Goal: Transaction & Acquisition: Purchase product/service

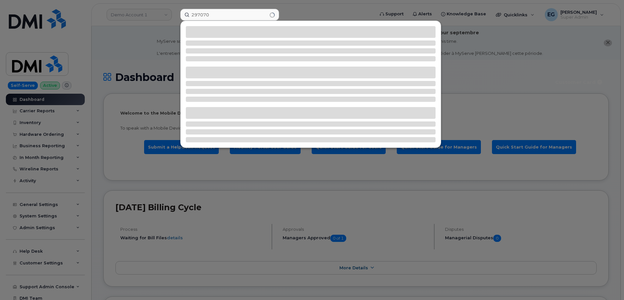
type input "297070"
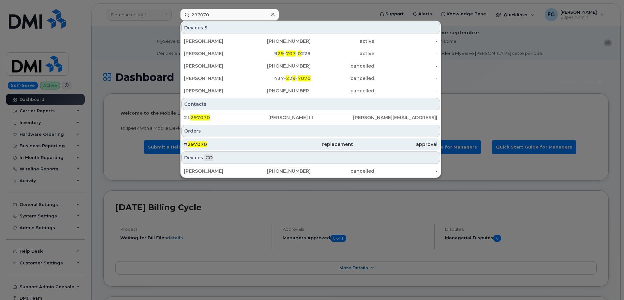
click at [204, 145] on span "297070" at bounding box center [197, 144] width 20 height 6
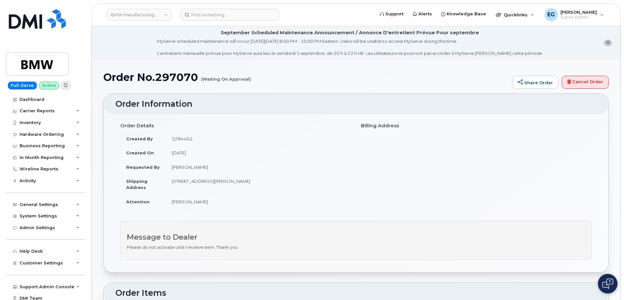
click at [187, 76] on h1 "Order No.297070 (Waiting On Approval)" at bounding box center [306, 76] width 406 height 11
click at [63, 135] on div "Hardware Ordering" at bounding box center [45, 134] width 79 height 12
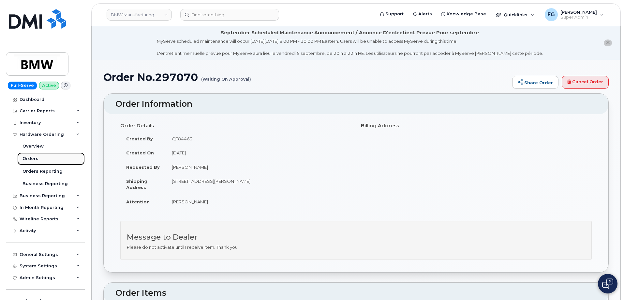
click at [30, 157] on div "Orders" at bounding box center [30, 159] width 16 height 6
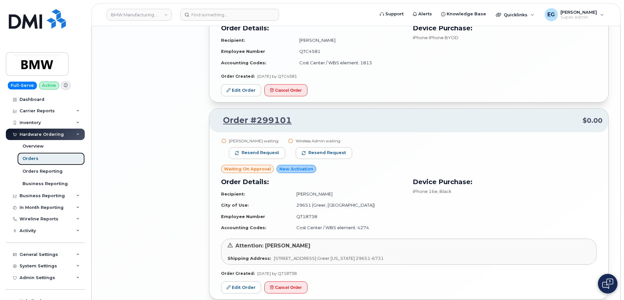
scroll to position [1181, 0]
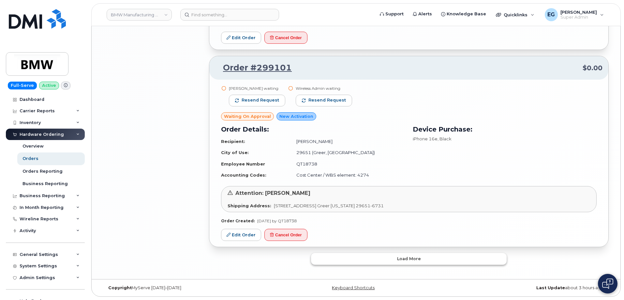
click at [378, 261] on button "Load more" at bounding box center [409, 259] width 196 height 12
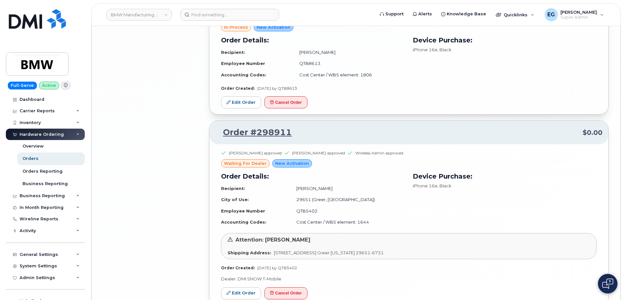
scroll to position [2421, 0]
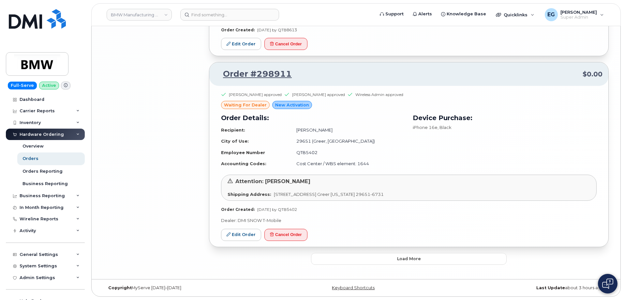
click at [382, 263] on button "Load more" at bounding box center [409, 259] width 196 height 12
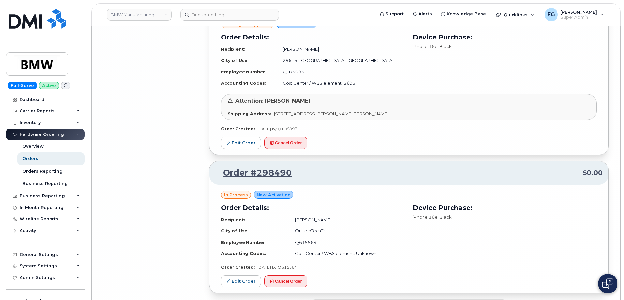
scroll to position [3686, 0]
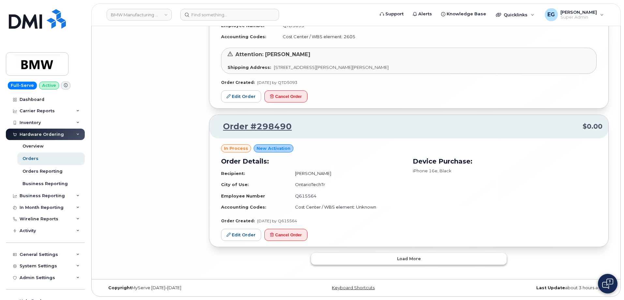
click at [392, 256] on button "Load more" at bounding box center [409, 259] width 196 height 12
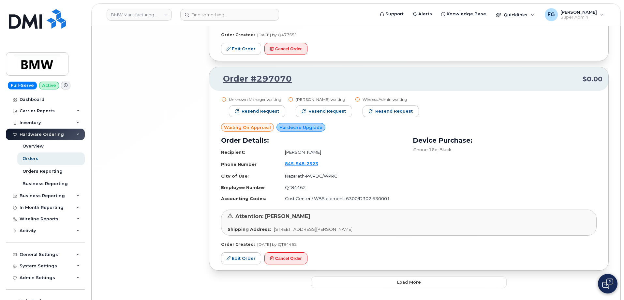
scroll to position [5218, 0]
click at [240, 259] on link "Edit Order" at bounding box center [241, 257] width 40 height 12
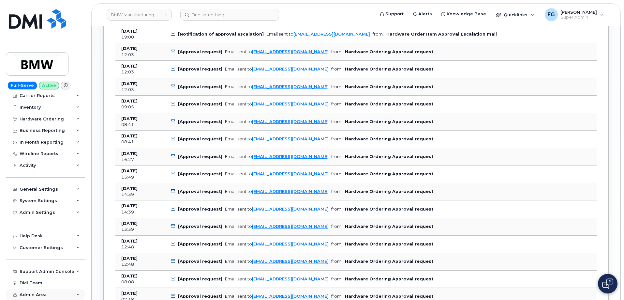
scroll to position [587, 0]
click at [35, 293] on span "Admin Area" at bounding box center [33, 294] width 27 height 5
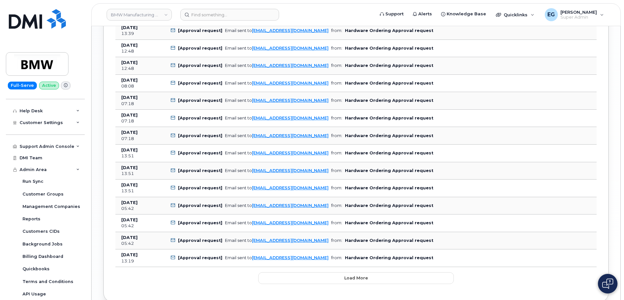
scroll to position [782, 0]
click at [54, 149] on div "Support Admin Console" at bounding box center [47, 146] width 55 height 5
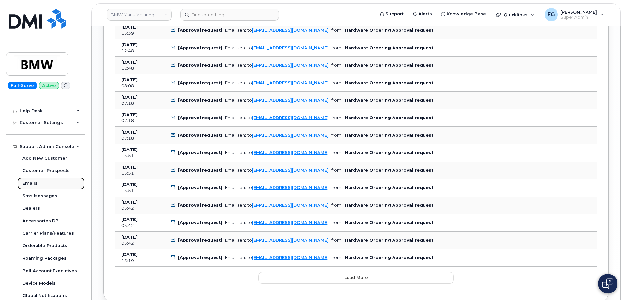
click at [29, 179] on link "Emails" at bounding box center [50, 183] width 67 height 12
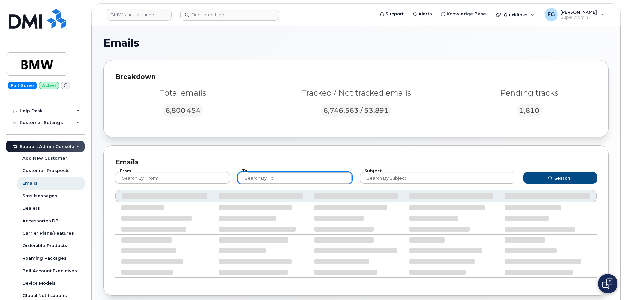
paste input "[EMAIL_ADDRESS][DOMAIN_NAME]"
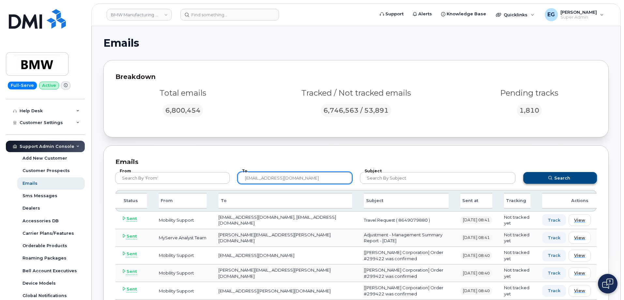
type input "[EMAIL_ADDRESS][DOMAIN_NAME]"
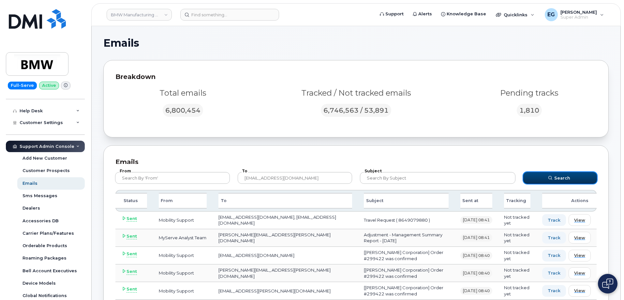
click at [553, 181] on span "submit" at bounding box center [550, 178] width 6 height 6
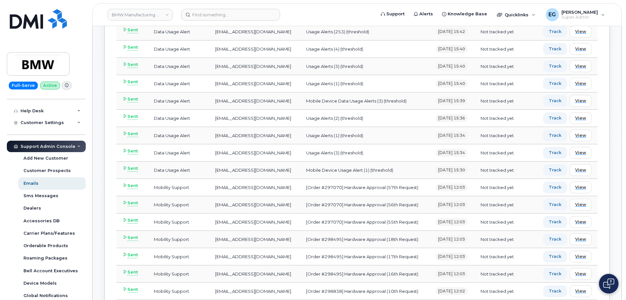
scroll to position [326, 0]
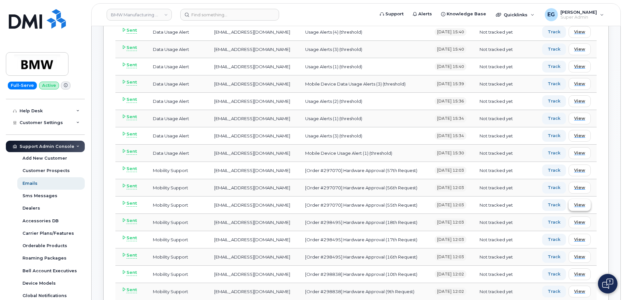
click at [580, 206] on span "View" at bounding box center [579, 204] width 11 height 6
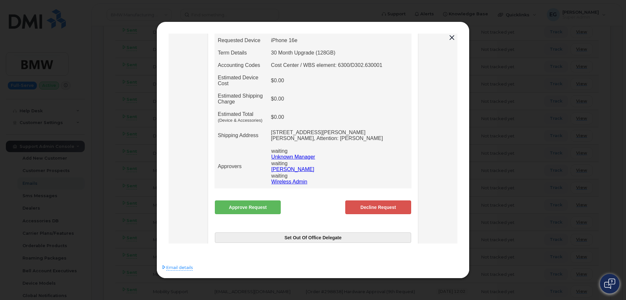
scroll to position [251, 0]
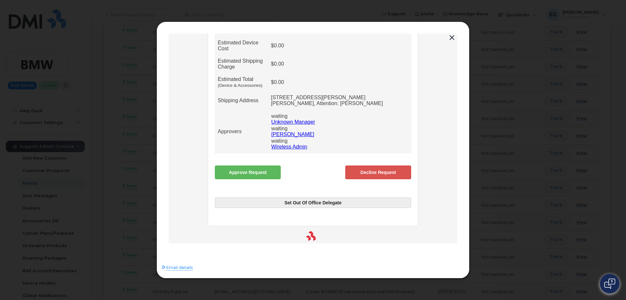
click at [266, 165] on link "Approve Request" at bounding box center [248, 172] width 66 height 14
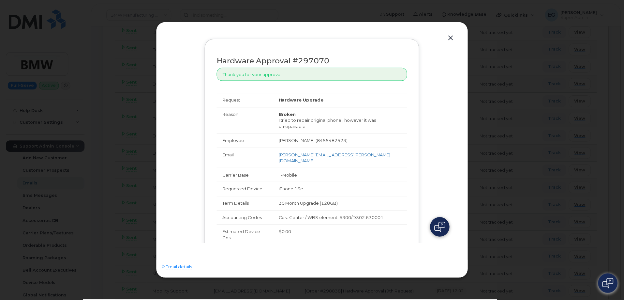
scroll to position [0, 0]
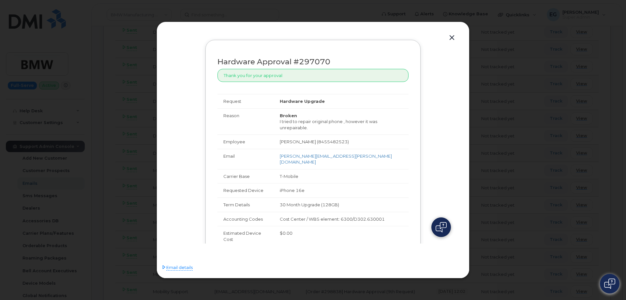
click at [450, 39] on button "button" at bounding box center [452, 37] width 10 height 9
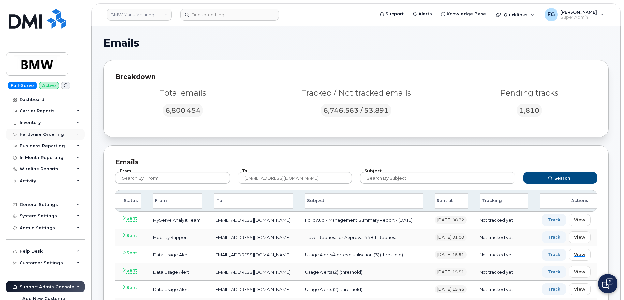
click at [55, 134] on div "Hardware Ordering" at bounding box center [42, 134] width 44 height 5
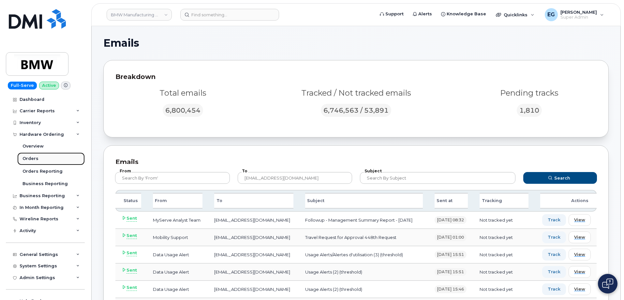
click at [35, 159] on div "Orders" at bounding box center [30, 159] width 16 height 6
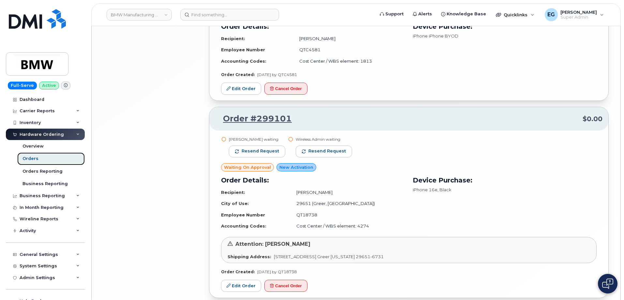
scroll to position [1181, 0]
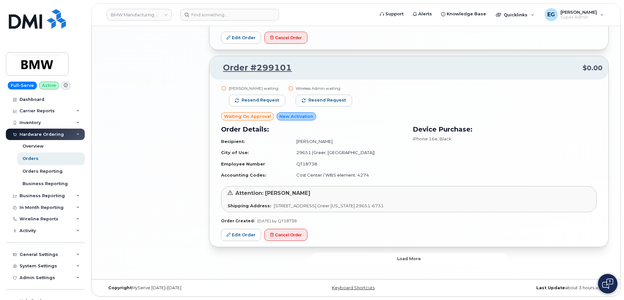
click at [370, 262] on button "Load more" at bounding box center [409, 259] width 196 height 12
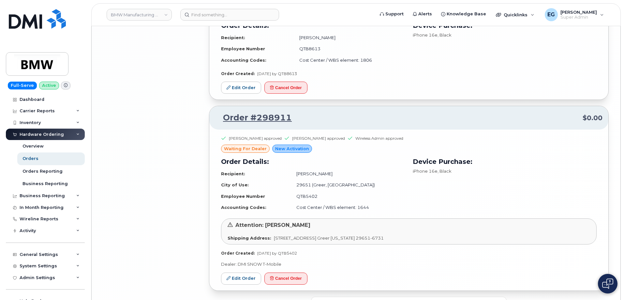
scroll to position [2421, 0]
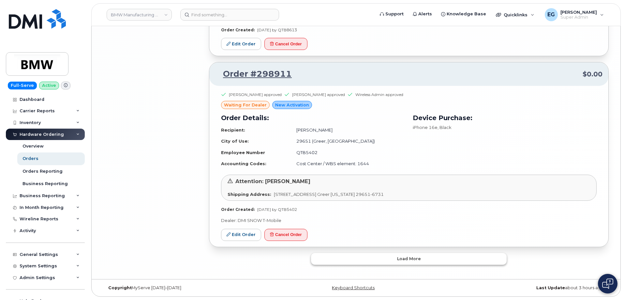
click at [379, 261] on button "Load more" at bounding box center [409, 259] width 196 height 12
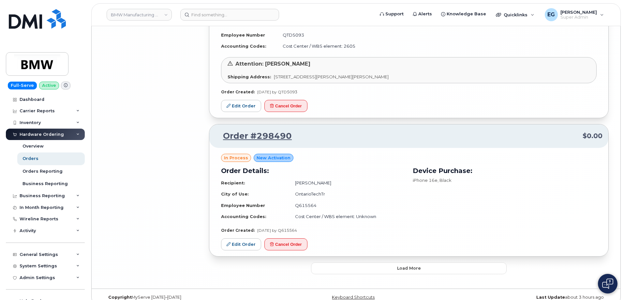
scroll to position [3686, 0]
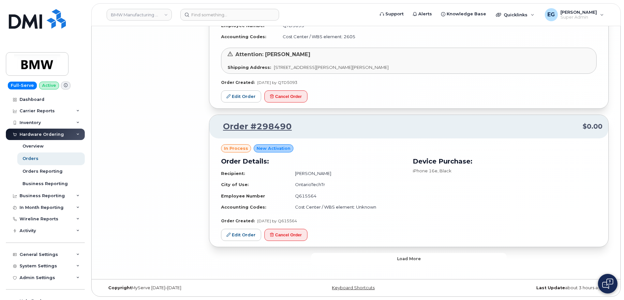
click at [382, 254] on button "Load more" at bounding box center [409, 259] width 196 height 12
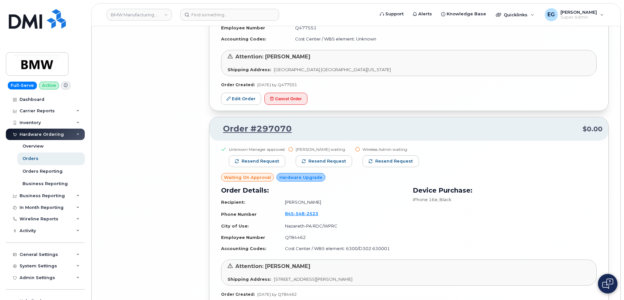
scroll to position [5241, 0]
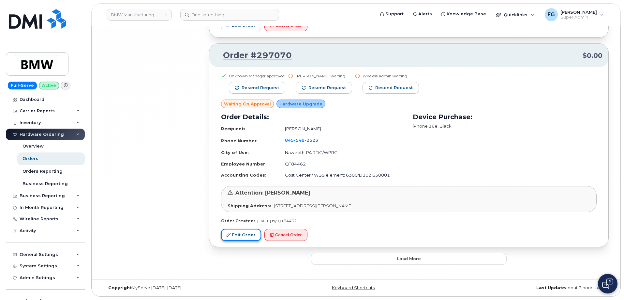
click at [239, 235] on link "Edit Order" at bounding box center [241, 235] width 40 height 12
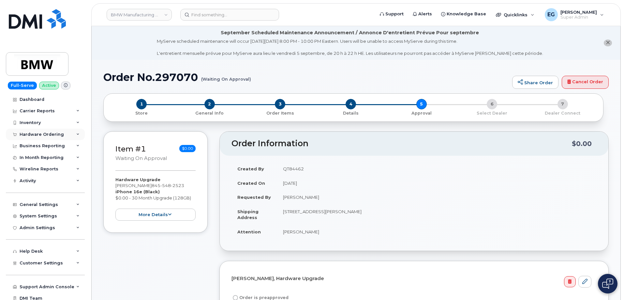
click at [34, 132] on div "Hardware Ordering" at bounding box center [42, 134] width 44 height 5
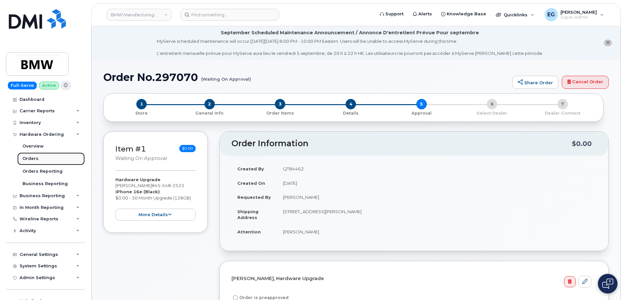
click at [31, 158] on div "Orders" at bounding box center [30, 159] width 16 height 6
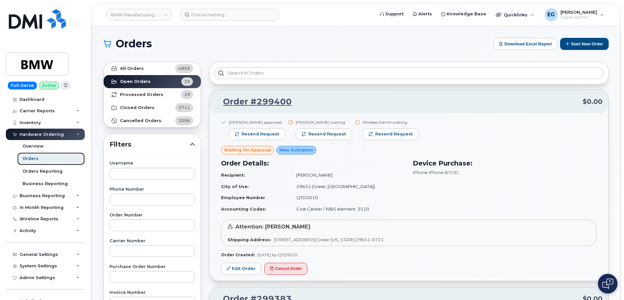
click at [32, 157] on div "Orders" at bounding box center [30, 159] width 16 height 6
click at [581, 47] on button "Start New Order" at bounding box center [584, 44] width 49 height 12
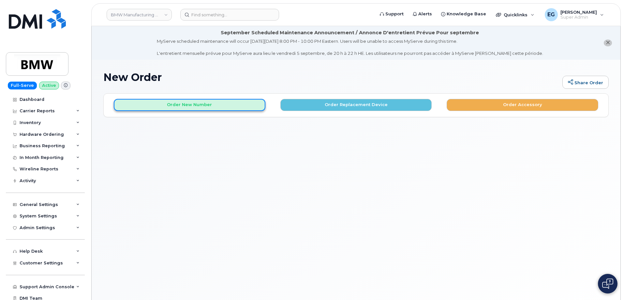
click at [202, 103] on button "Order New Number" at bounding box center [190, 105] width 152 height 12
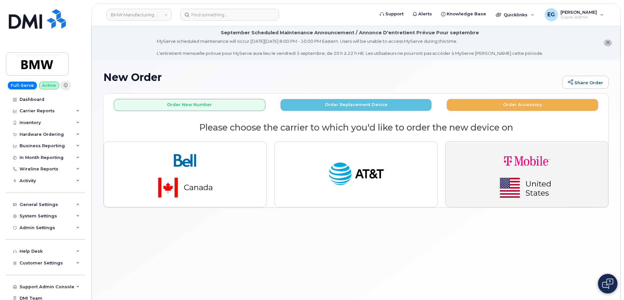
click at [537, 163] on img "button" at bounding box center [526, 174] width 91 height 55
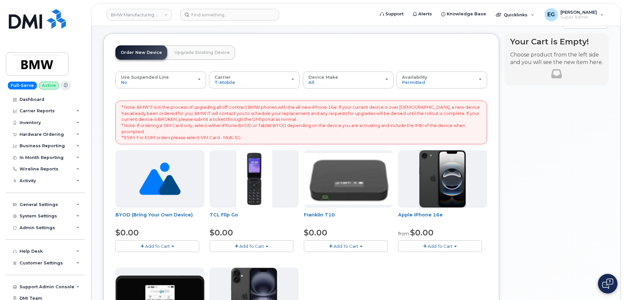
scroll to position [65, 0]
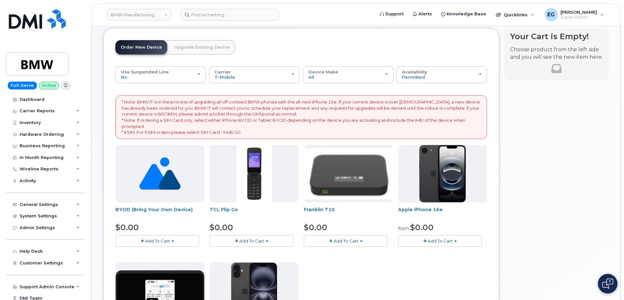
click at [163, 241] on span "Add To Cart" at bounding box center [157, 240] width 25 height 5
click at [141, 252] on link "$0.00 - Activation" at bounding box center [148, 253] width 62 height 8
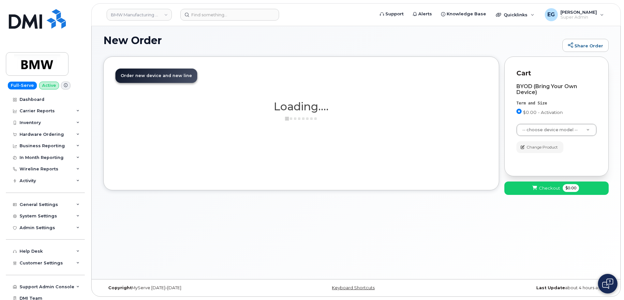
scroll to position [37, 0]
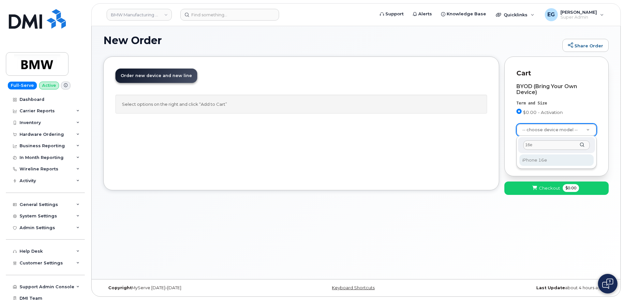
type input "16e"
select select "3304"
drag, startPoint x: 422, startPoint y: 227, endPoint x: 161, endPoint y: 153, distance: 271.4
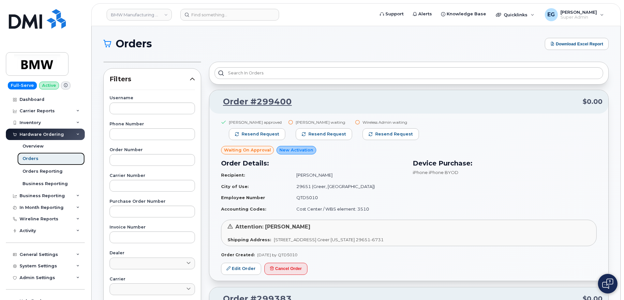
click at [31, 156] on div "Orders" at bounding box center [30, 159] width 16 height 6
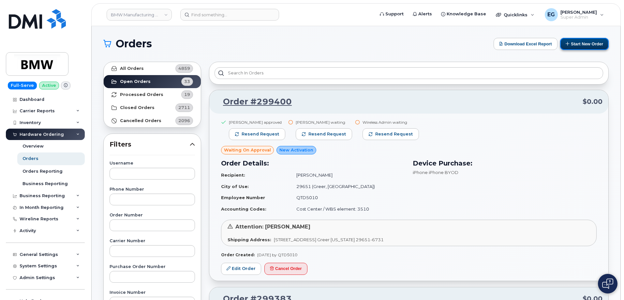
click at [585, 42] on button "Start New Order" at bounding box center [584, 44] width 49 height 12
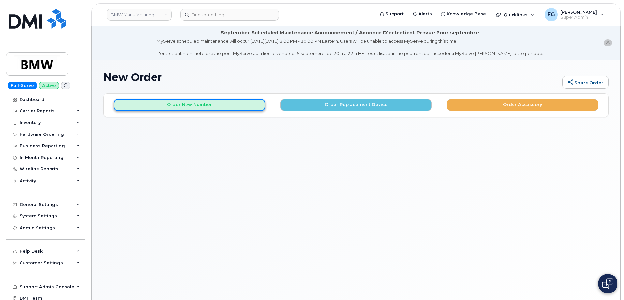
click at [210, 107] on button "Order New Number" at bounding box center [190, 105] width 152 height 12
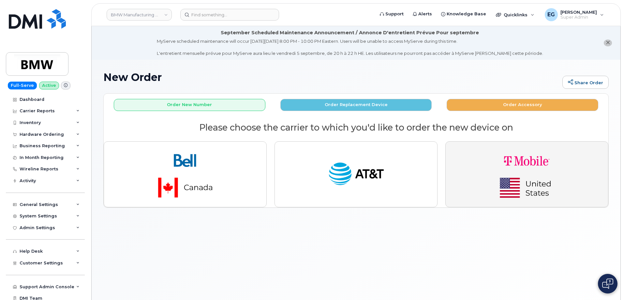
click at [547, 165] on img "button" at bounding box center [526, 174] width 91 height 55
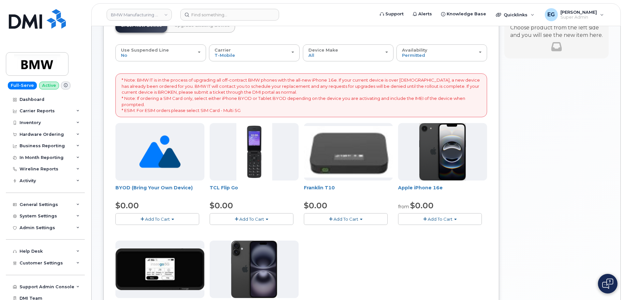
scroll to position [98, 0]
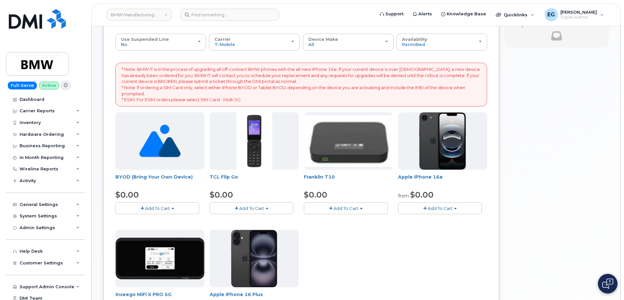
click at [421, 208] on button "Add To Cart" at bounding box center [440, 207] width 84 height 11
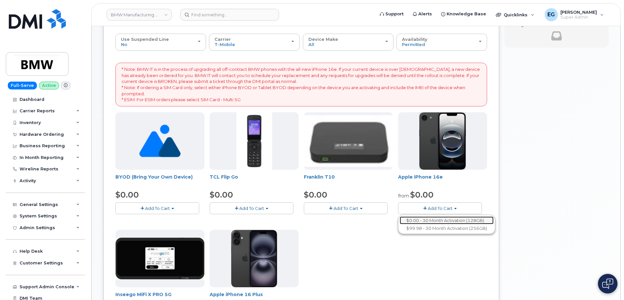
click at [423, 220] on link "$0.00 - 30 Month Activation (128GB)" at bounding box center [447, 220] width 94 height 8
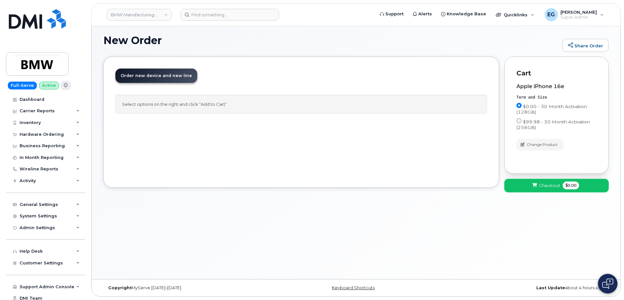
click at [537, 184] on icon at bounding box center [534, 185] width 5 height 4
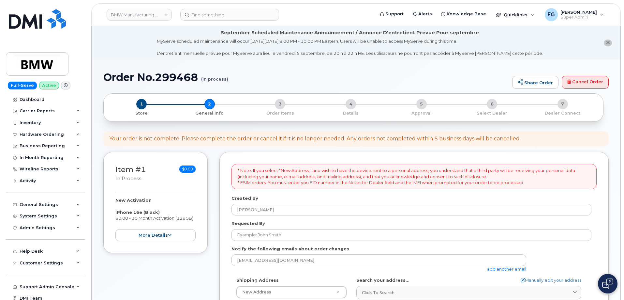
select select
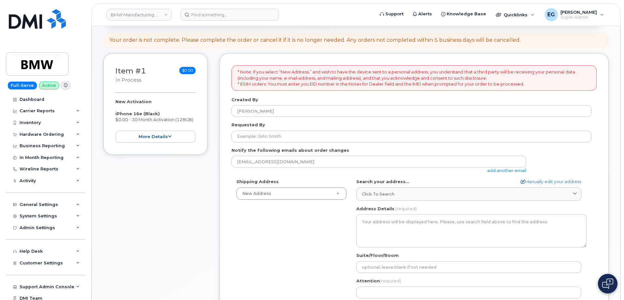
scroll to position [98, 0]
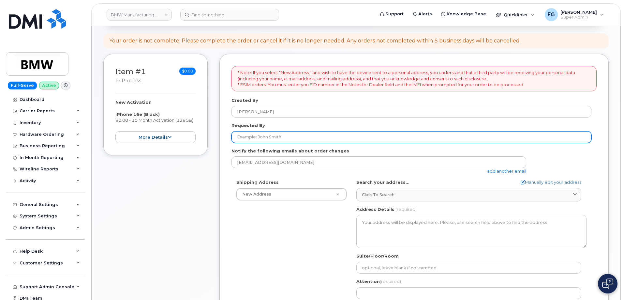
click at [282, 141] on input "Requested By" at bounding box center [411, 137] width 360 height 12
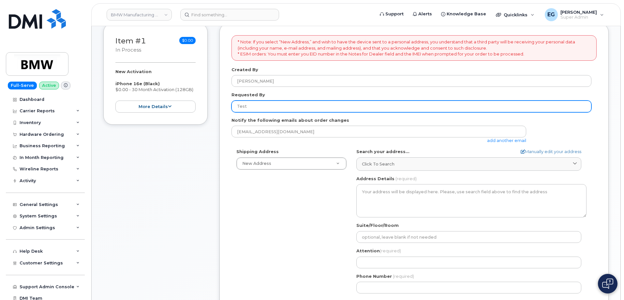
scroll to position [135, 0]
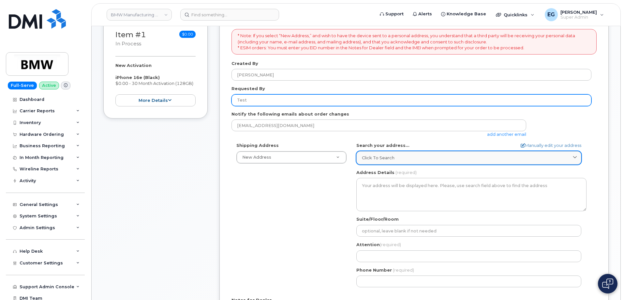
type input "Test"
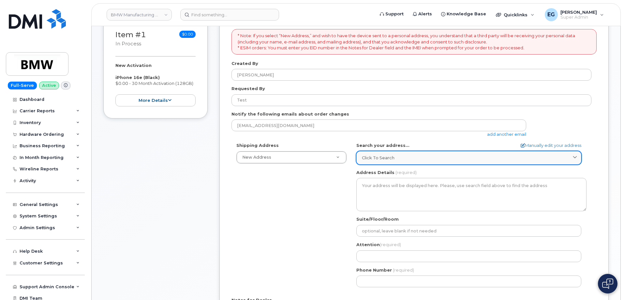
click at [396, 156] on div "Click to search" at bounding box center [469, 158] width 214 height 6
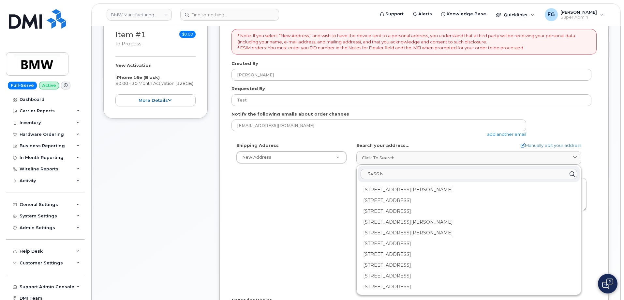
type input "3456 N"
click at [321, 227] on div "Shipping Address New Address New Address Test BMW MC Plant BMW North America Fi…" at bounding box center [411, 217] width 360 height 150
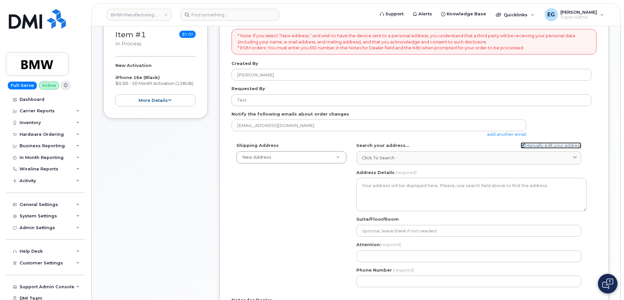
click at [521, 146] on icon at bounding box center [523, 145] width 4 height 4
select select
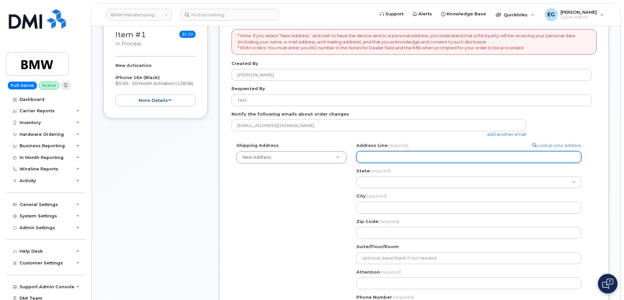
click at [465, 160] on input "Address Line (required)" at bounding box center [468, 157] width 225 height 12
select select
type input "3"
select select
type input "34"
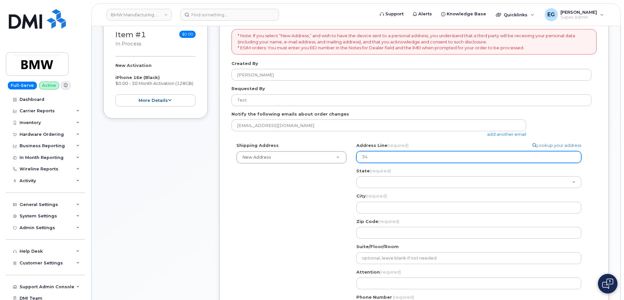
select select
type input "346"
select select
type input "34"
select select
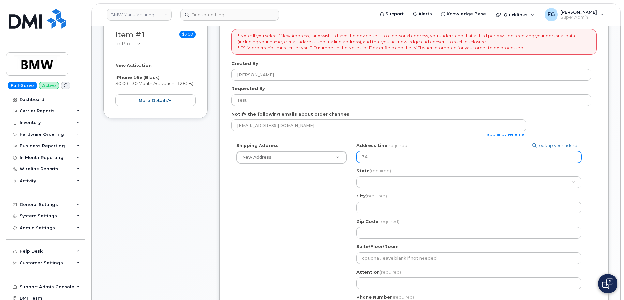
type input "345"
select select
type input "3456"
select select
type input "3456 N"
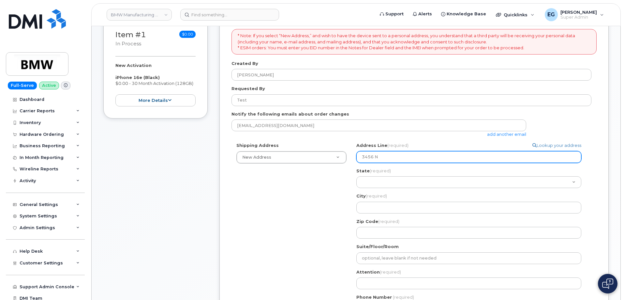
select select
type input "3456 N R"
select select
type input "3456 N Ri"
select select
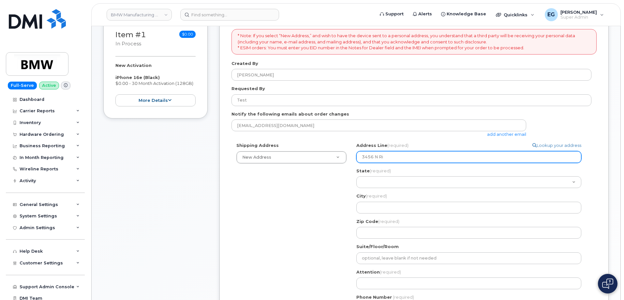
type input "3456 N Rid"
select select
type input "3456 N Ridg"
select select
type input "3456 N Ridge"
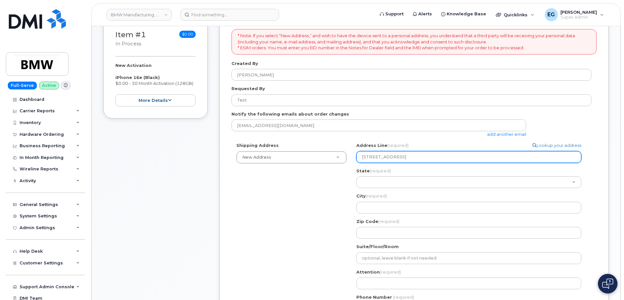
select select
type input "3456 N Ridge A"
select select
type input "3456 N Ridge Av"
select select
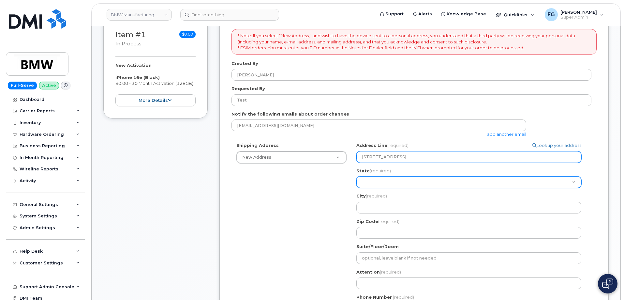
type input "3456 N Ridge Ave"
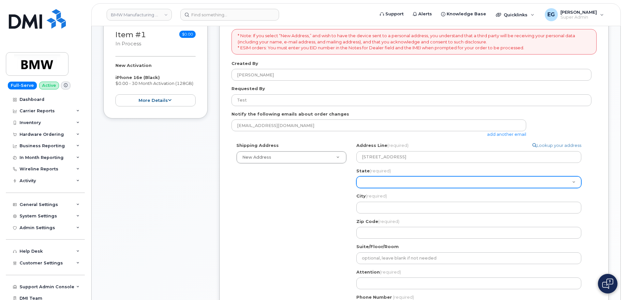
click at [408, 182] on select "Alabama Alaska American Samoa Arizona Arkansas California Colorado Connecticut …" at bounding box center [468, 182] width 225 height 12
select select "IL"
click at [356, 176] on select "Alabama Alaska American Samoa Arizona Arkansas California Colorado Connecticut …" at bounding box center [468, 182] width 225 height 12
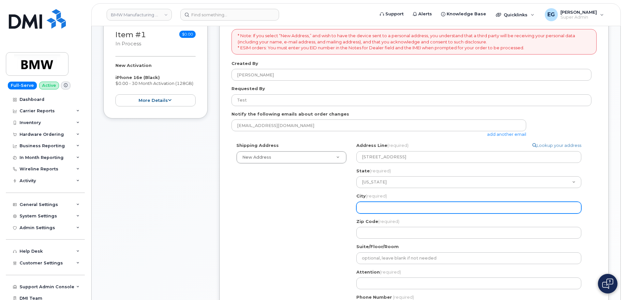
click at [384, 208] on input "City (required)" at bounding box center [468, 207] width 225 height 12
select select
type input "A"
select select
type input "Ar"
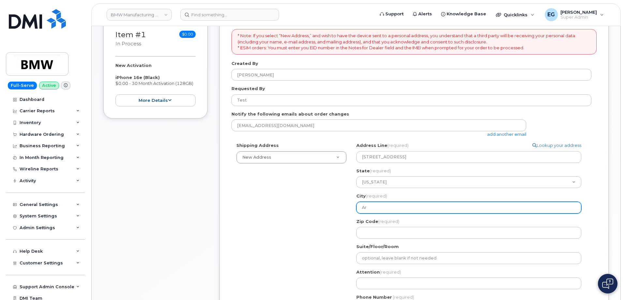
select select
type input "Arl"
select select
type input "Arli"
select select
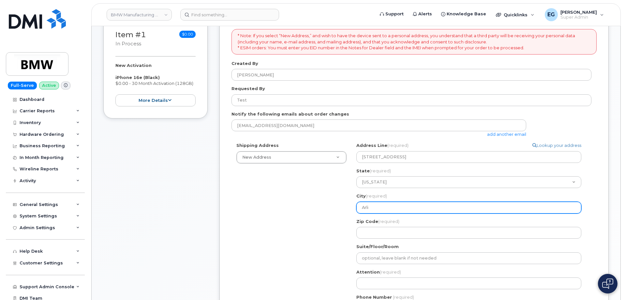
type input "Arlin"
select select
type input "Arling"
select select
type input "Arlingo"
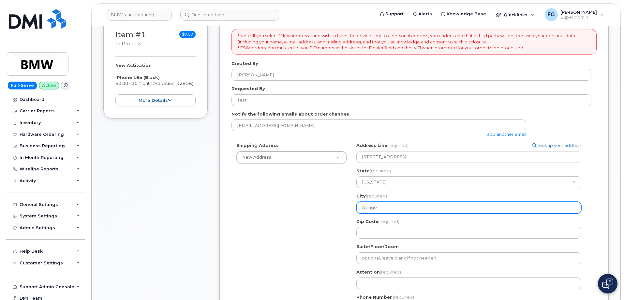
select select
type input "Arlingot"
select select
type input "Arlingotn"
select select
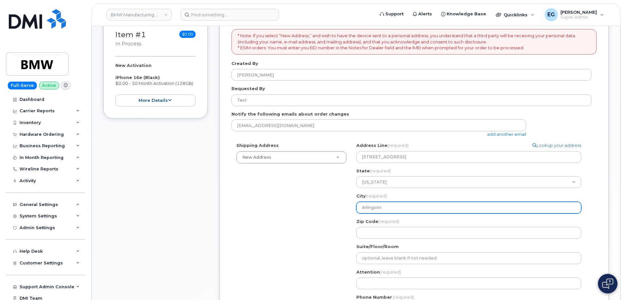
type input "Arlingot"
select select
type input "Arlingo"
select select
type input "Arling"
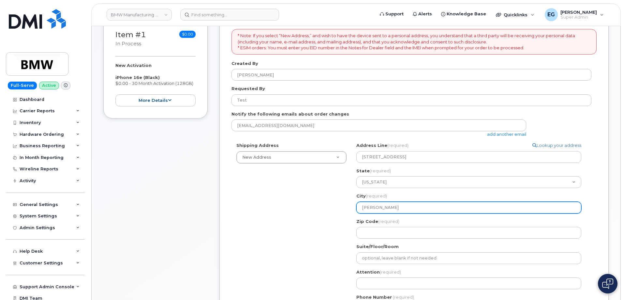
select select
type input "Arlingt"
select select
type input "Arlingto"
select select
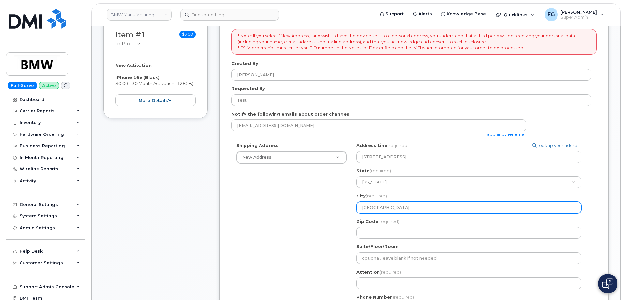
type input "Arlington"
select select
type input "Arlington H"
select select
type input "Arlington Hei"
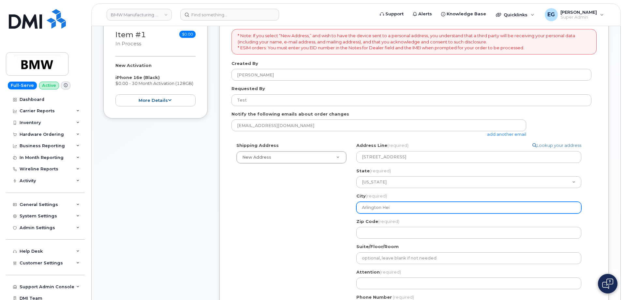
select select
type input "Arlington Heig"
select select
type input "Arlington Height"
select select
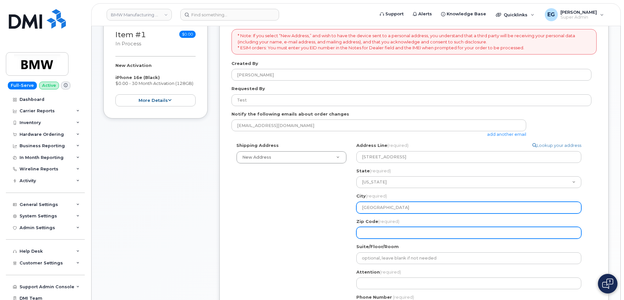
type input "Arlington Heights"
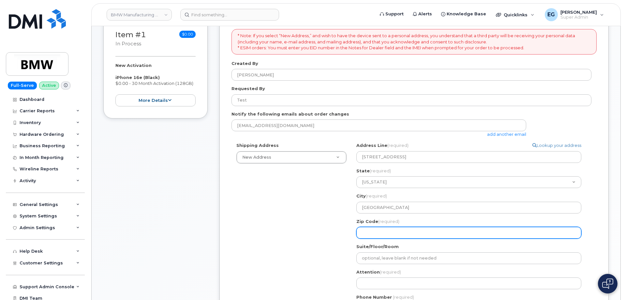
click at [378, 231] on input "Zip Code (required)" at bounding box center [468, 233] width 225 height 12
select select
type input "6"
select select
type input "60"
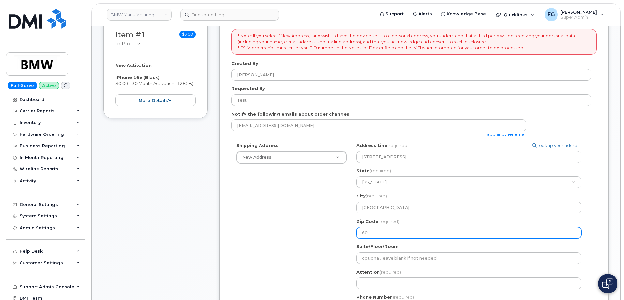
select select
type input "600"
select select
type input "6000"
select select
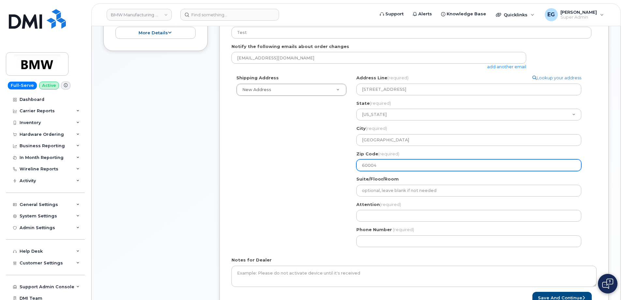
scroll to position [206, 0]
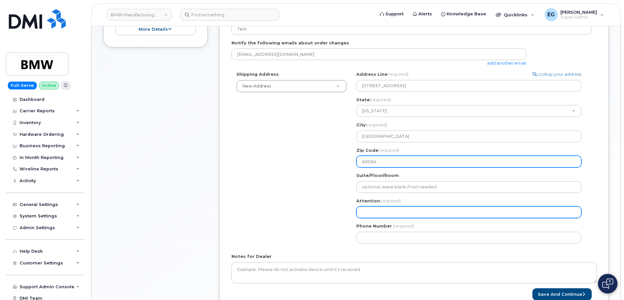
type input "60004"
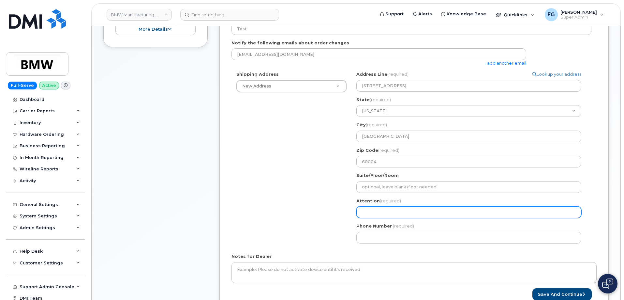
click at [395, 215] on input "Attention (required)" at bounding box center [468, 212] width 225 height 12
select select
type input "T"
select select
type input "Te"
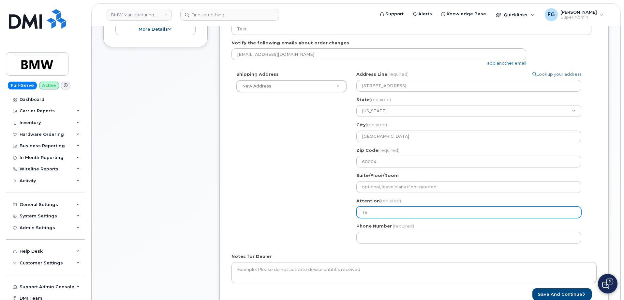
select select
type input "Tes"
select select
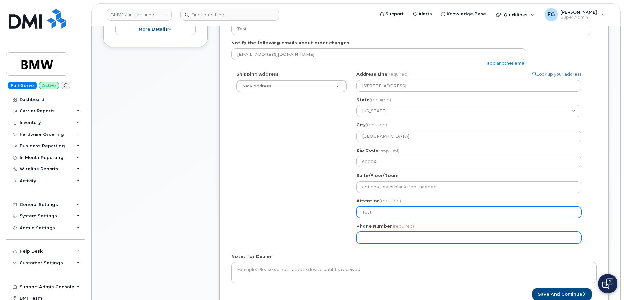
type input "Test"
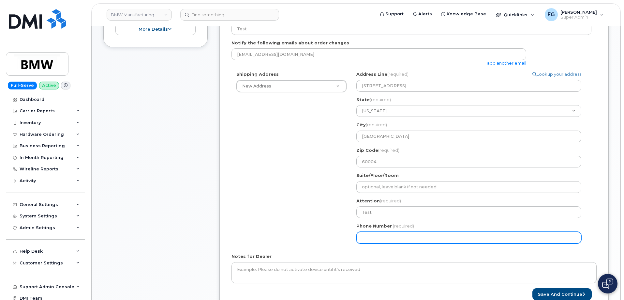
click at [386, 233] on input "Phone Number" at bounding box center [468, 237] width 225 height 12
type input "773987514"
select select
type input "7739875146"
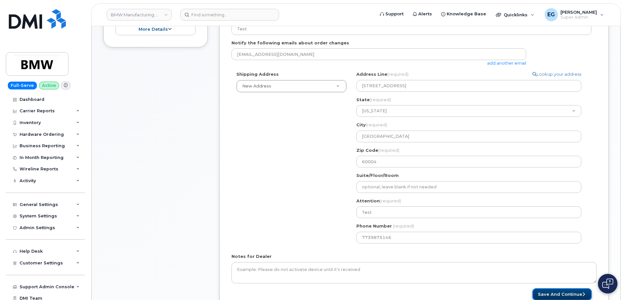
click at [555, 295] on button "Save and Continue" at bounding box center [561, 294] width 59 height 12
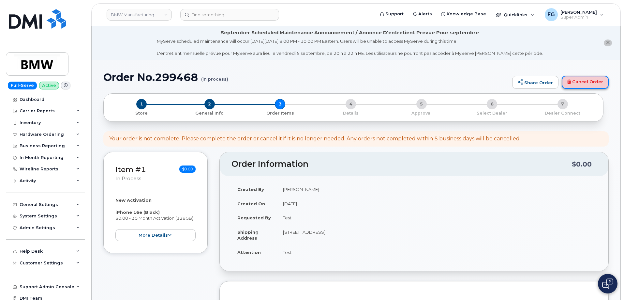
click at [587, 82] on link "Cancel Order" at bounding box center [585, 82] width 47 height 13
